Goal: Task Accomplishment & Management: Manage account settings

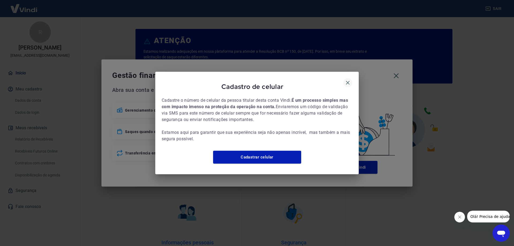
click at [349, 79] on icon "button" at bounding box center [347, 82] width 6 height 6
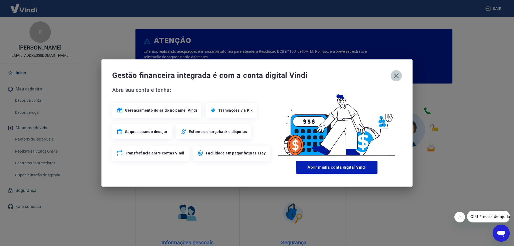
click at [397, 76] on icon "button" at bounding box center [396, 75] width 9 height 9
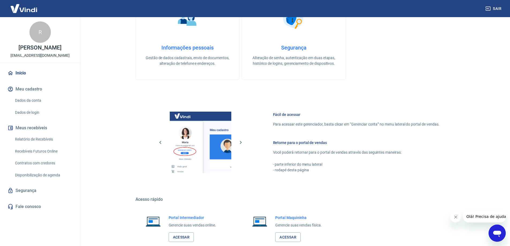
scroll to position [227, 0]
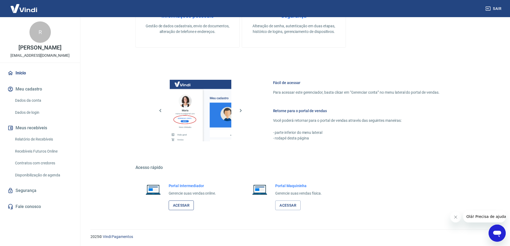
click at [187, 203] on link "Acessar" at bounding box center [181, 205] width 25 height 10
